Goal: Task Accomplishment & Management: Use online tool/utility

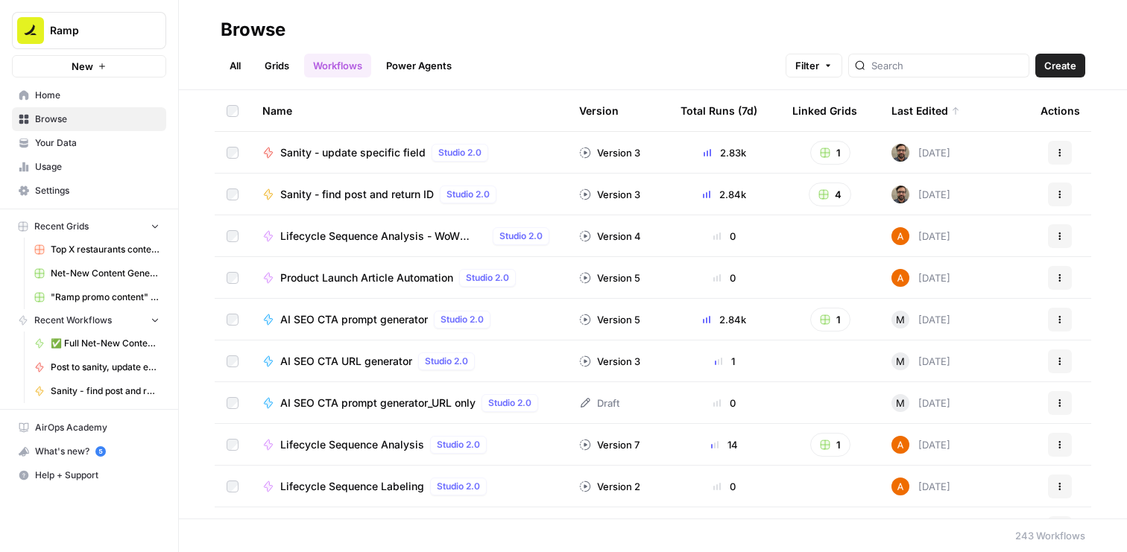
click at [281, 66] on link "Grids" at bounding box center [277, 66] width 42 height 24
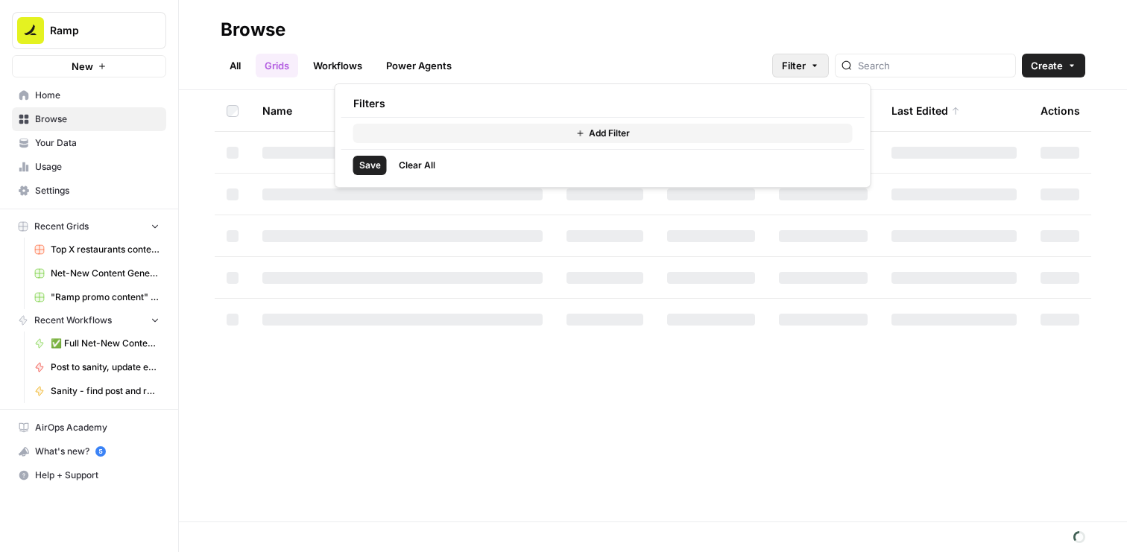
click at [829, 64] on button "Filter" at bounding box center [800, 66] width 57 height 24
click at [595, 136] on span "Add Filter" at bounding box center [609, 133] width 41 height 13
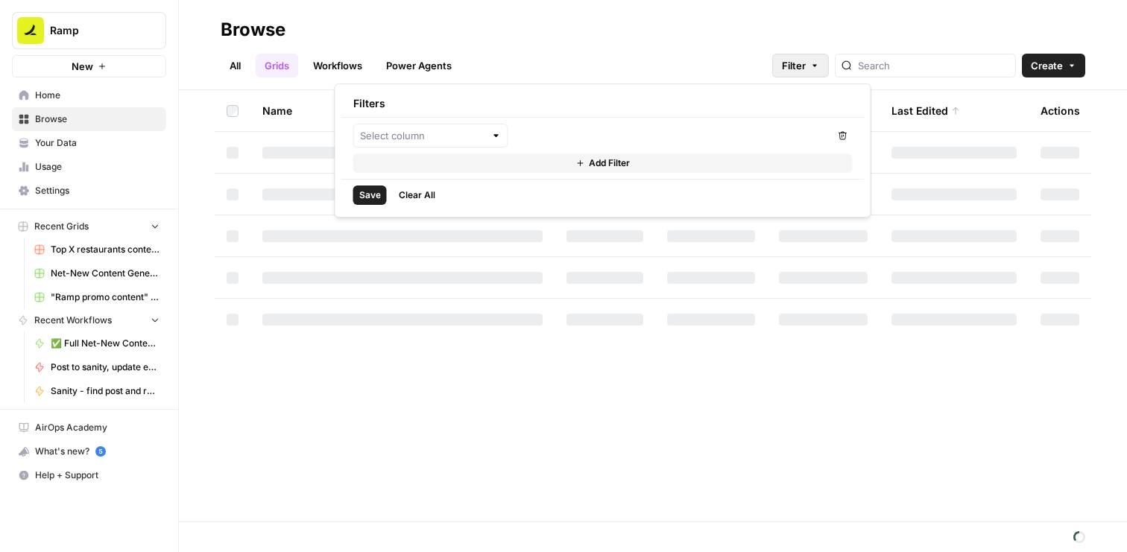
click at [501, 134] on div at bounding box center [496, 135] width 10 height 15
click at [461, 247] on span "Last Edited By" at bounding box center [435, 254] width 107 height 15
type input "Last Edited By"
click at [548, 143] on div at bounding box center [672, 136] width 316 height 24
click at [571, 171] on span "[PERSON_NAME]" at bounding box center [681, 172] width 261 height 15
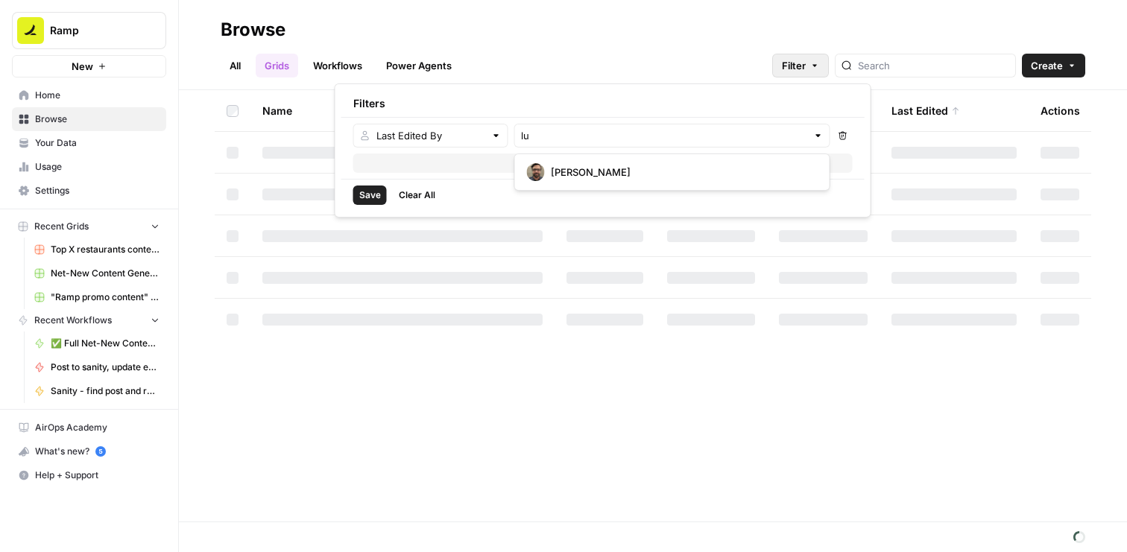
type input "[PERSON_NAME]"
click at [370, 189] on span "Save" at bounding box center [370, 195] width 22 height 13
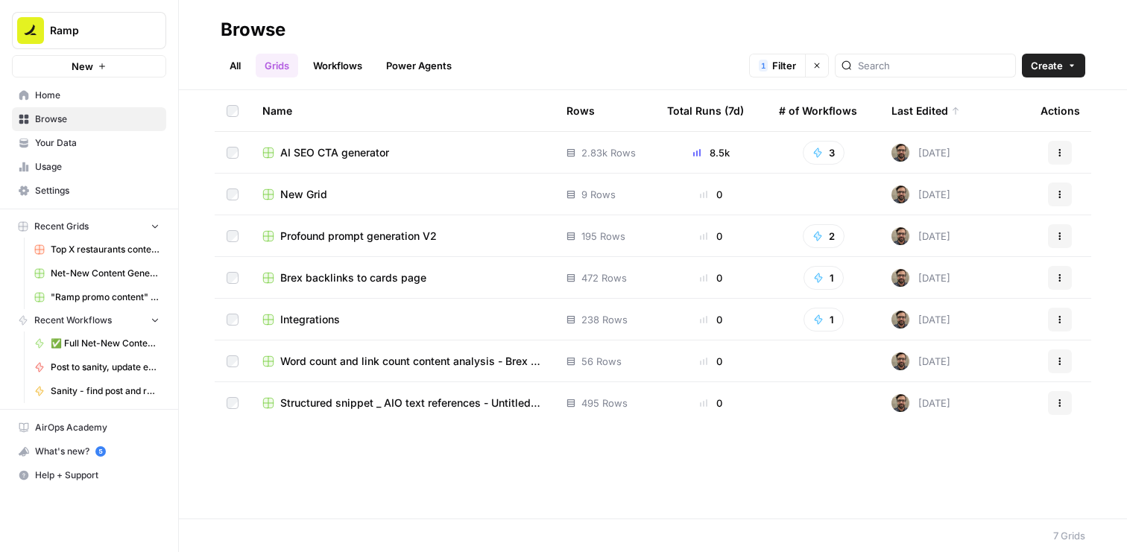
click at [531, 39] on h2 "Browse" at bounding box center [653, 30] width 864 height 24
click at [320, 65] on link "Workflows" at bounding box center [337, 66] width 67 height 24
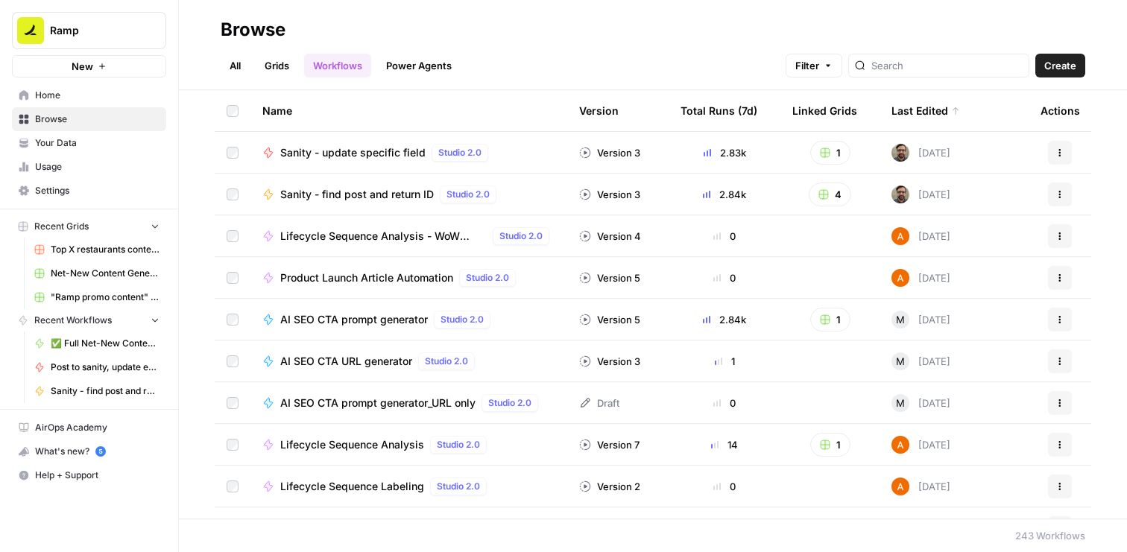
click at [842, 63] on button "Filter" at bounding box center [813, 66] width 57 height 24
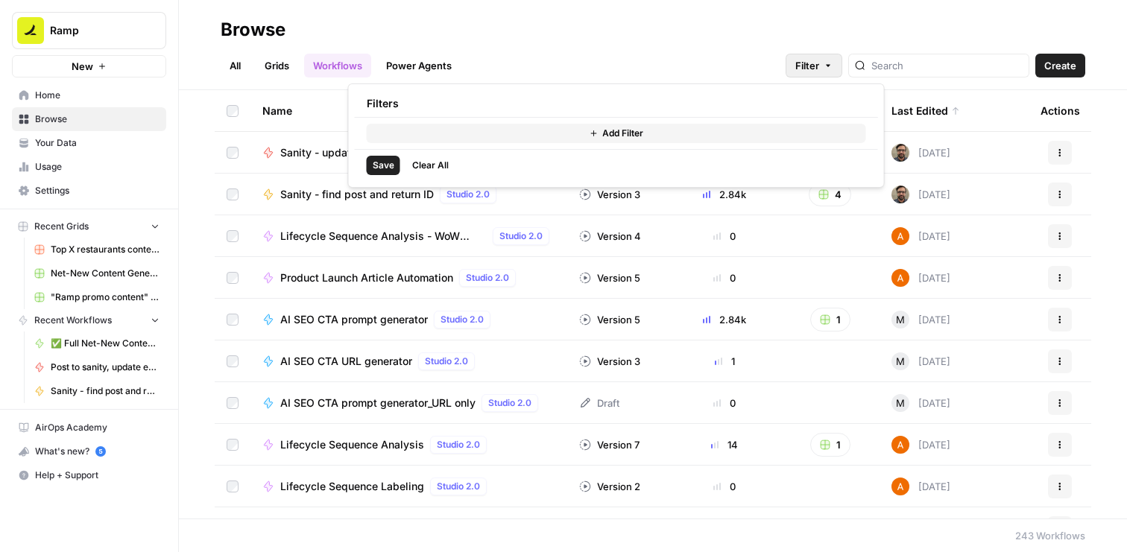
click at [668, 134] on button "Add Filter" at bounding box center [616, 133] width 499 height 19
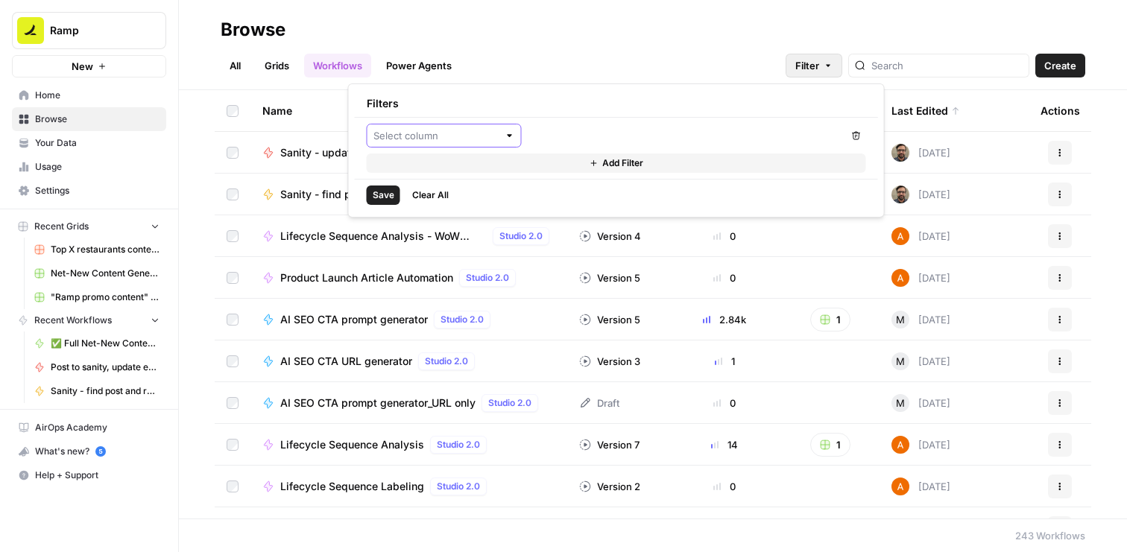
click at [481, 136] on input "text" at bounding box center [435, 135] width 125 height 15
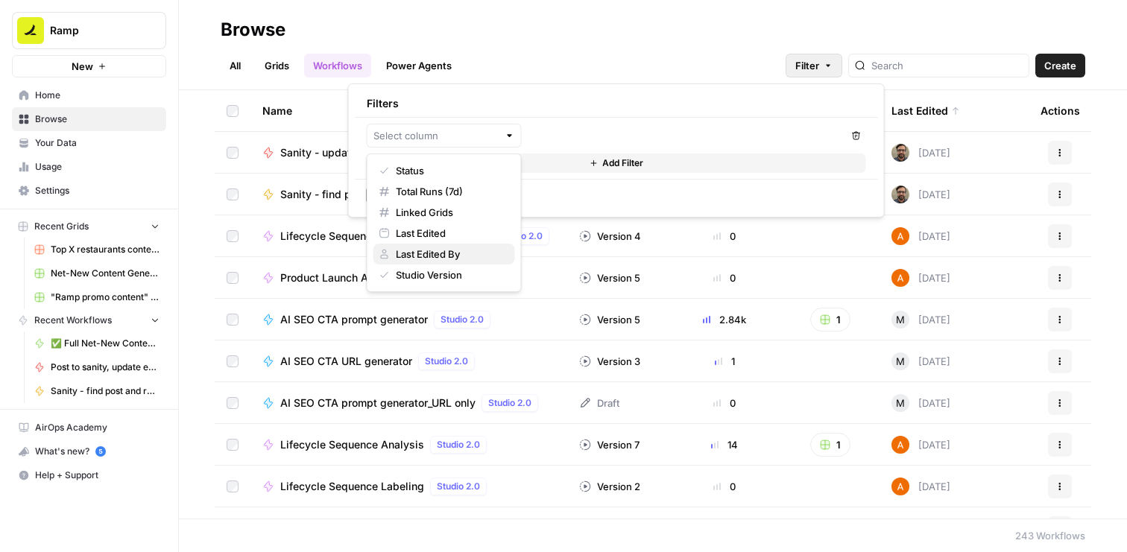
click at [469, 245] on button "Last Edited By" at bounding box center [444, 254] width 142 height 21
type input "Last Edited By"
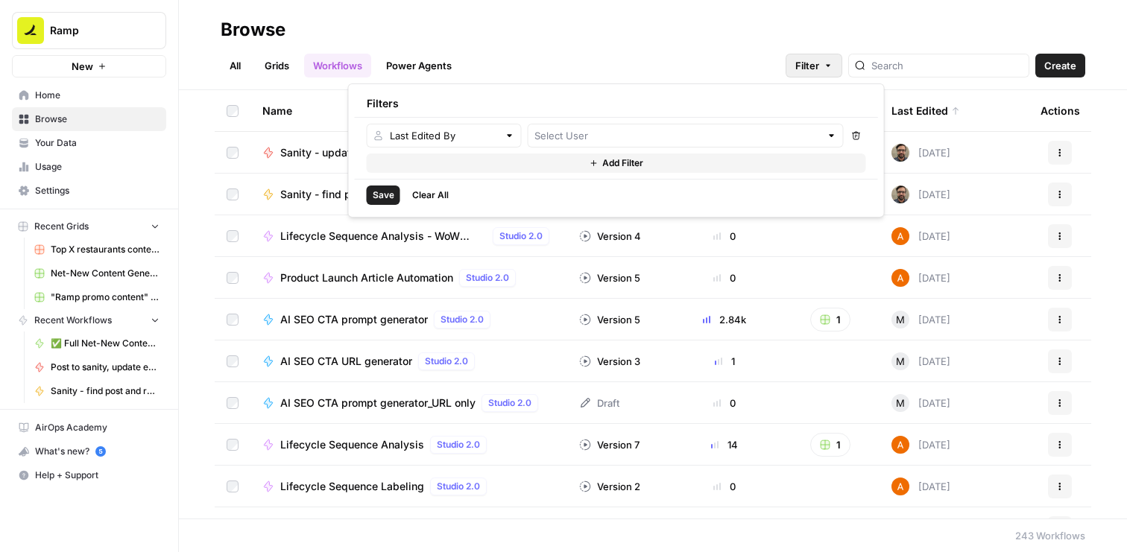
click at [555, 144] on div at bounding box center [686, 136] width 316 height 24
click at [580, 161] on button "[PERSON_NAME]" at bounding box center [685, 172] width 303 height 24
type input "[PERSON_NAME]"
click at [388, 193] on span "Save" at bounding box center [384, 195] width 22 height 13
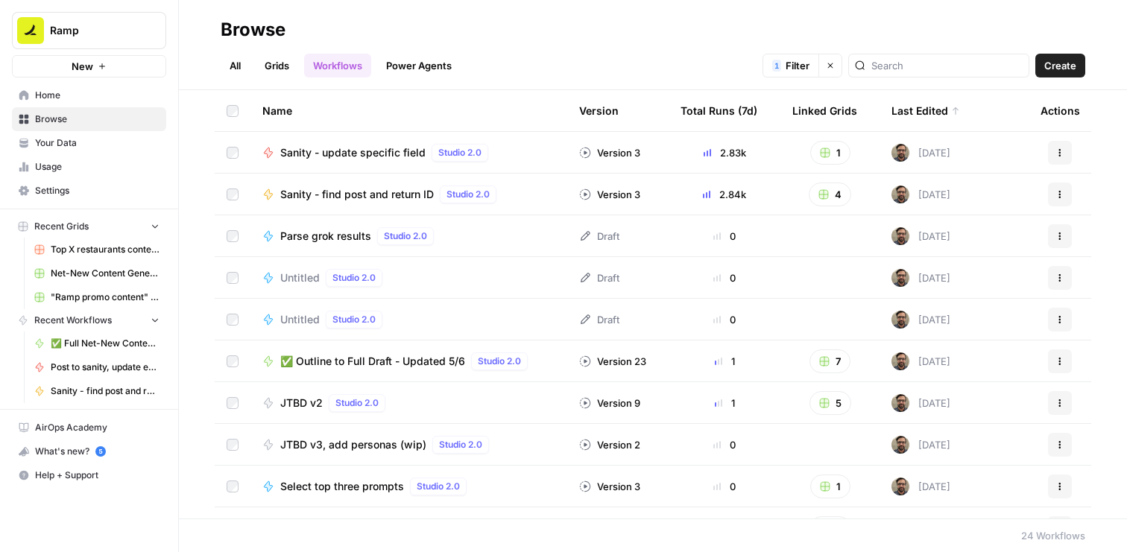
click at [332, 235] on span "Parse grok results" at bounding box center [325, 236] width 91 height 15
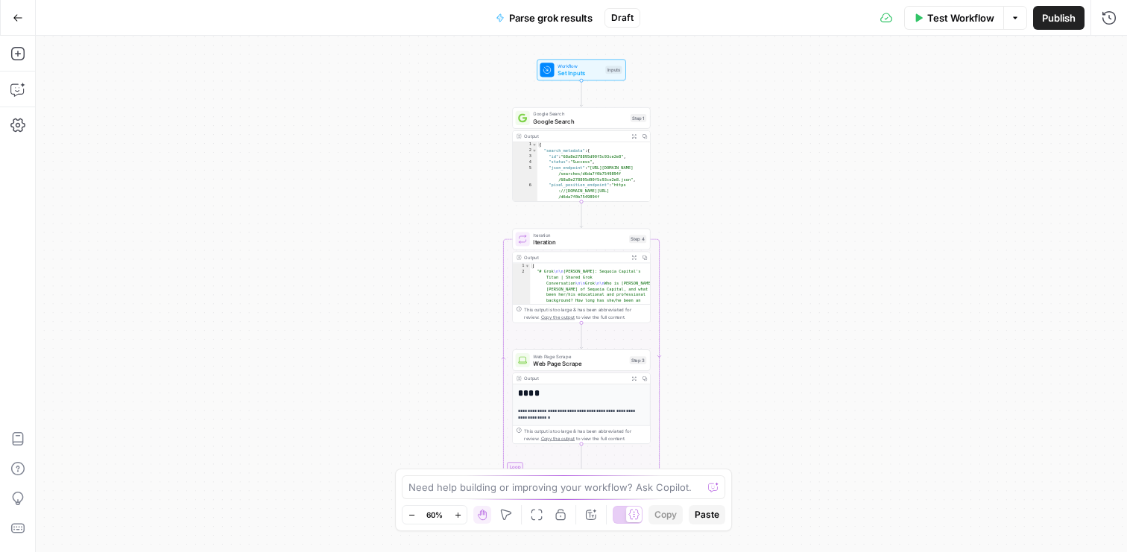
click at [1013, 13] on icon "button" at bounding box center [1014, 17] width 9 height 9
click at [1108, 19] on icon "button" at bounding box center [1108, 17] width 15 height 15
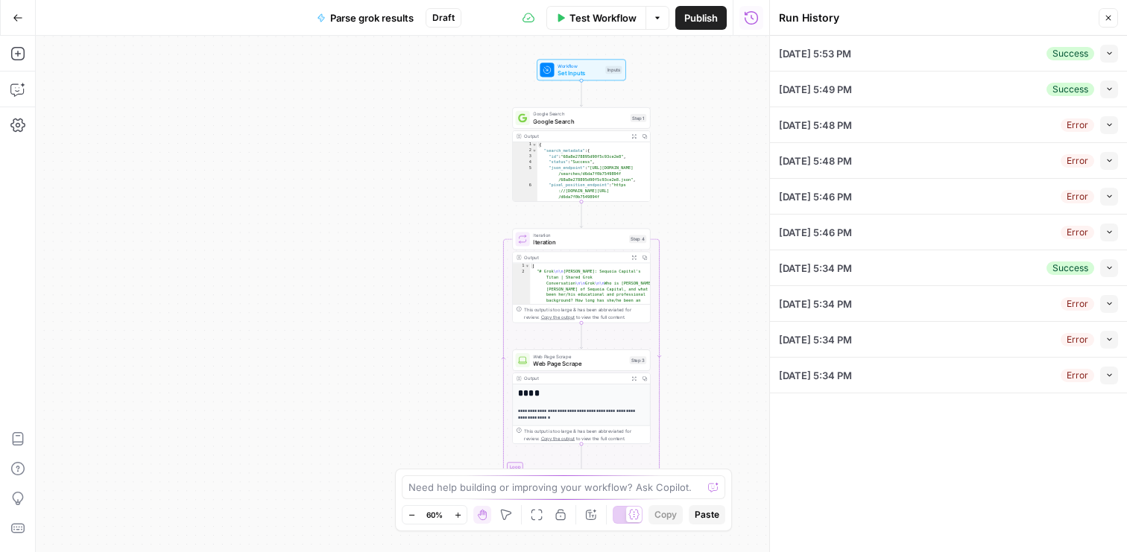
click at [899, 60] on div "[DATE] 5:53 PM Success Collapse" at bounding box center [948, 53] width 339 height 35
click at [1114, 57] on button "Collapse" at bounding box center [1109, 54] width 18 height 18
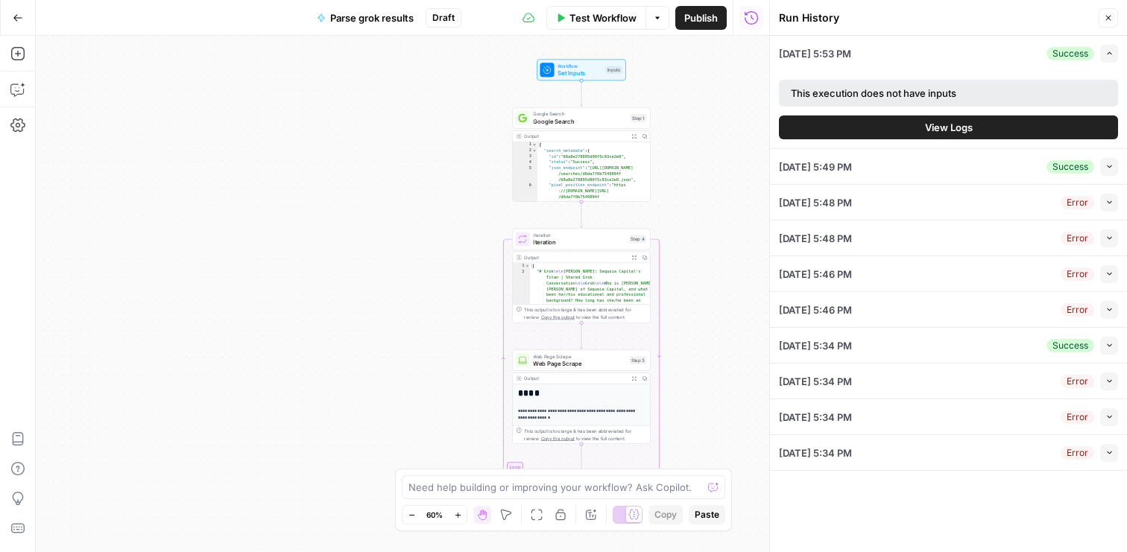
click at [902, 121] on button "View Logs" at bounding box center [948, 127] width 339 height 24
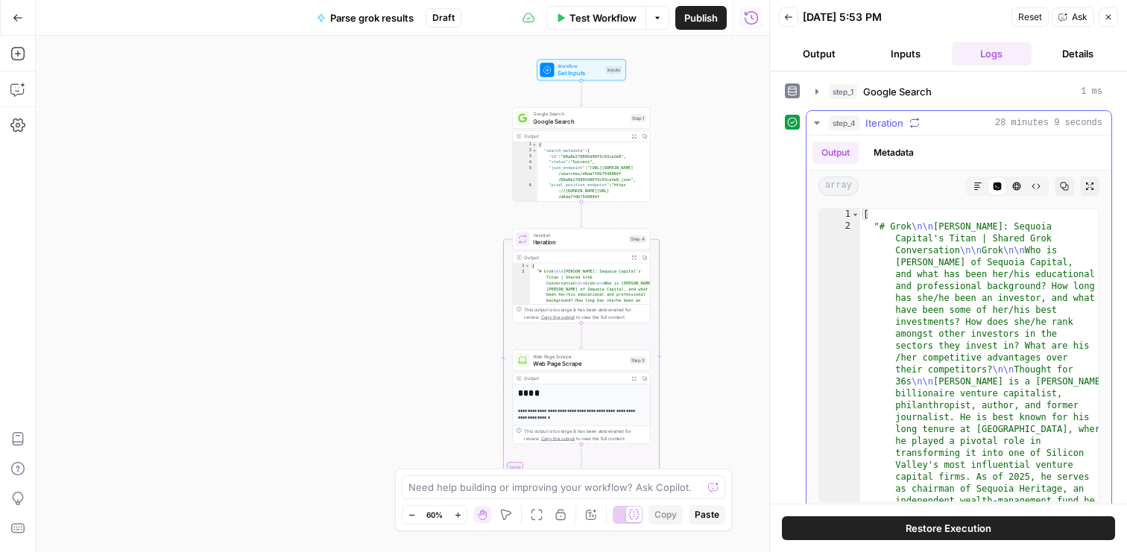
click at [820, 127] on icon "button" at bounding box center [817, 123] width 12 height 12
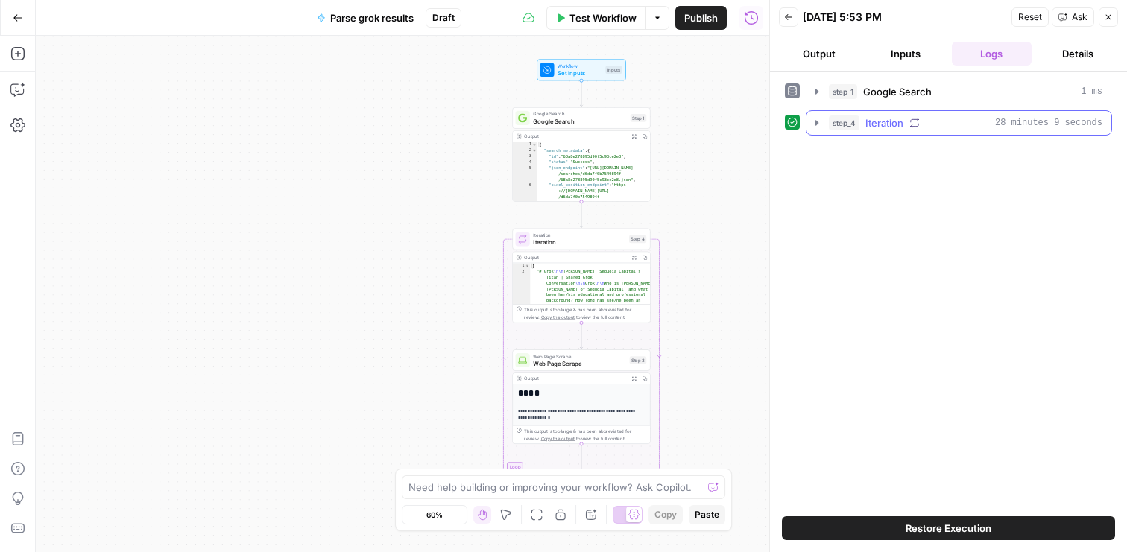
click at [820, 127] on icon "button" at bounding box center [817, 123] width 12 height 12
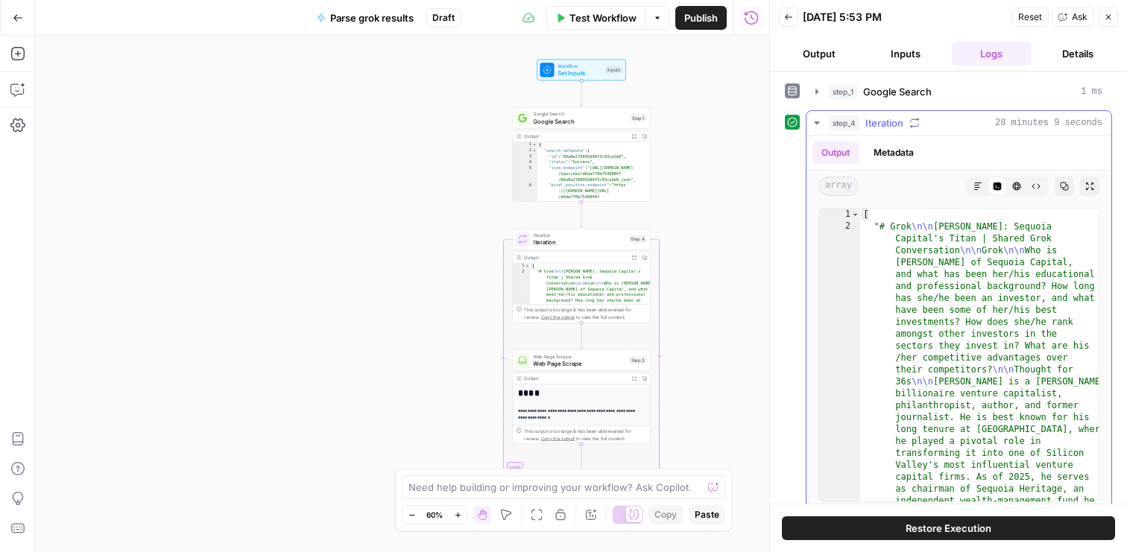
click at [1069, 187] on button "Copy" at bounding box center [1063, 186] width 19 height 19
type textarea "**********"
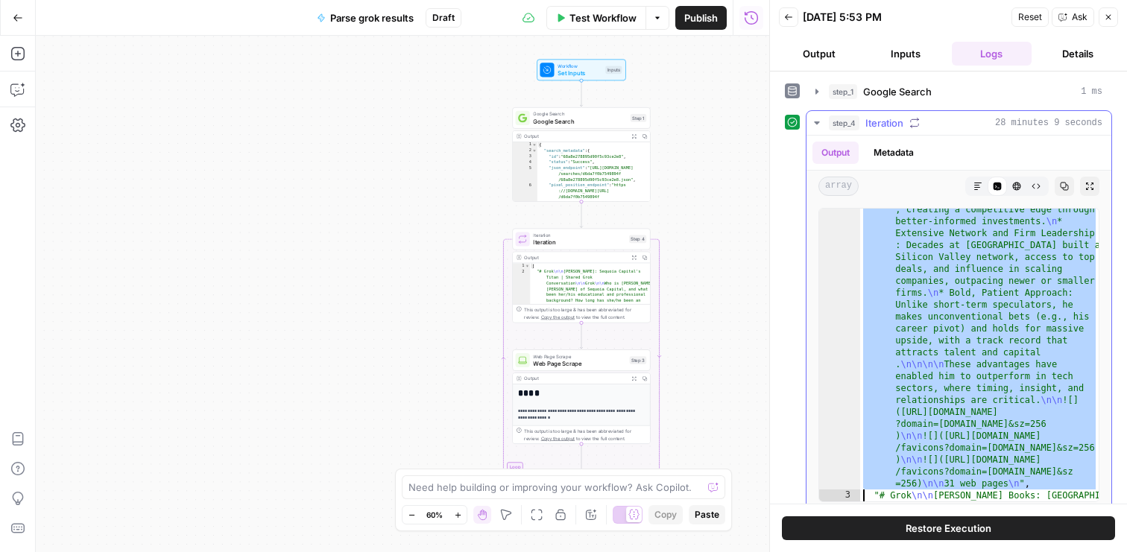
click at [965, 289] on div ""# Grok \n\n [PERSON_NAME]: Sequoia Capital's Titan | Shared Grok Conversation …" at bounding box center [979, 403] width 238 height 5121
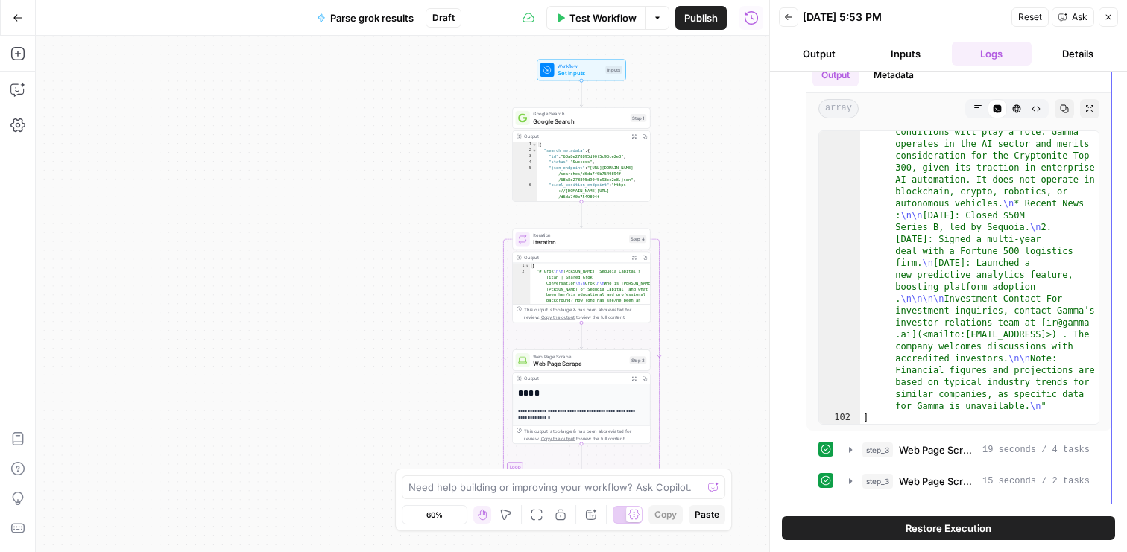
scroll to position [86, 0]
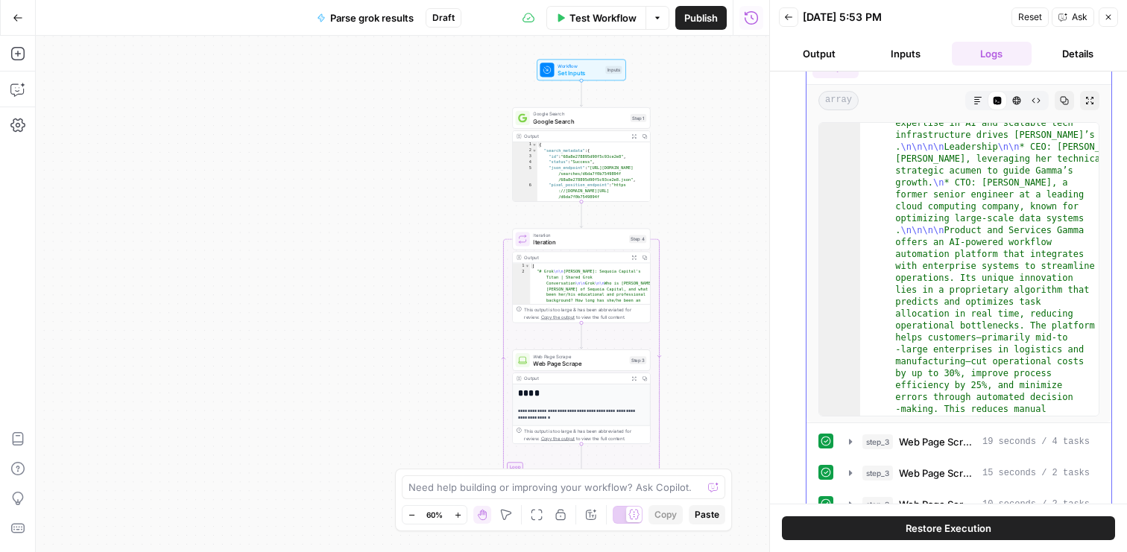
click at [1066, 104] on icon "button" at bounding box center [1064, 100] width 9 height 9
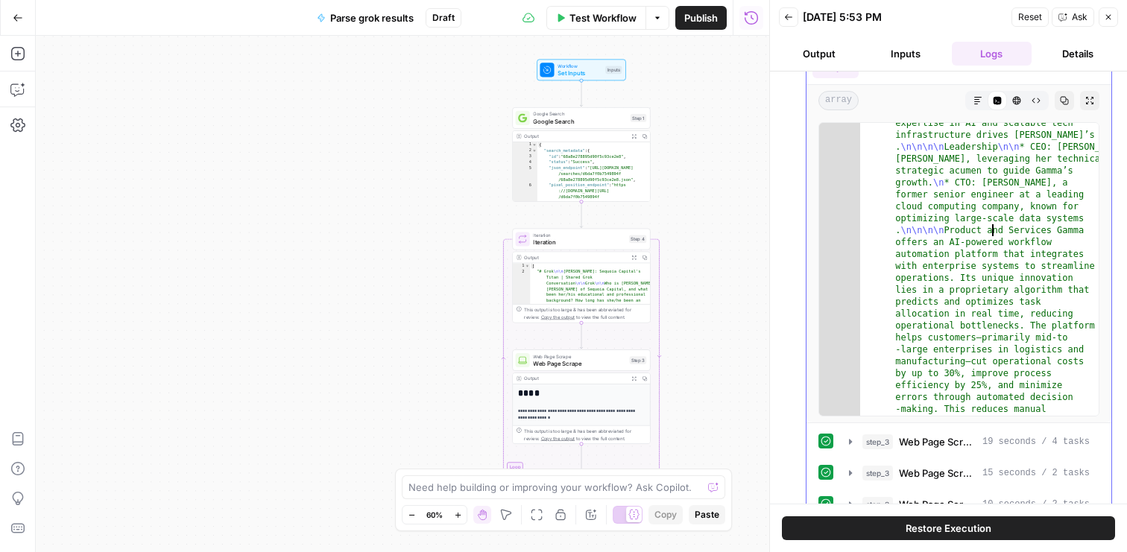
click at [1066, 94] on button "Copy" at bounding box center [1063, 100] width 19 height 19
